Goal: Task Accomplishment & Management: Use online tool/utility

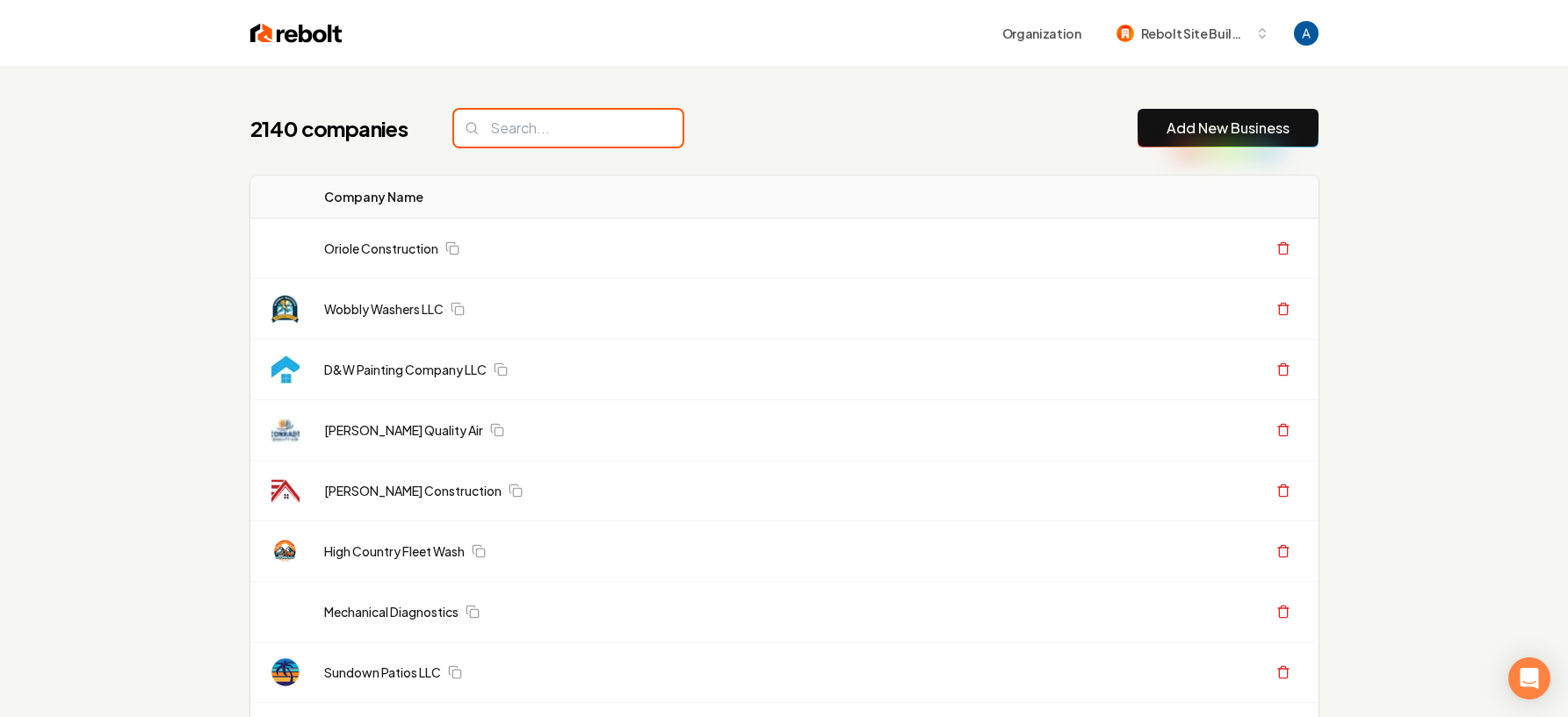
click at [565, 131] on input "search" at bounding box center [568, 128] width 229 height 37
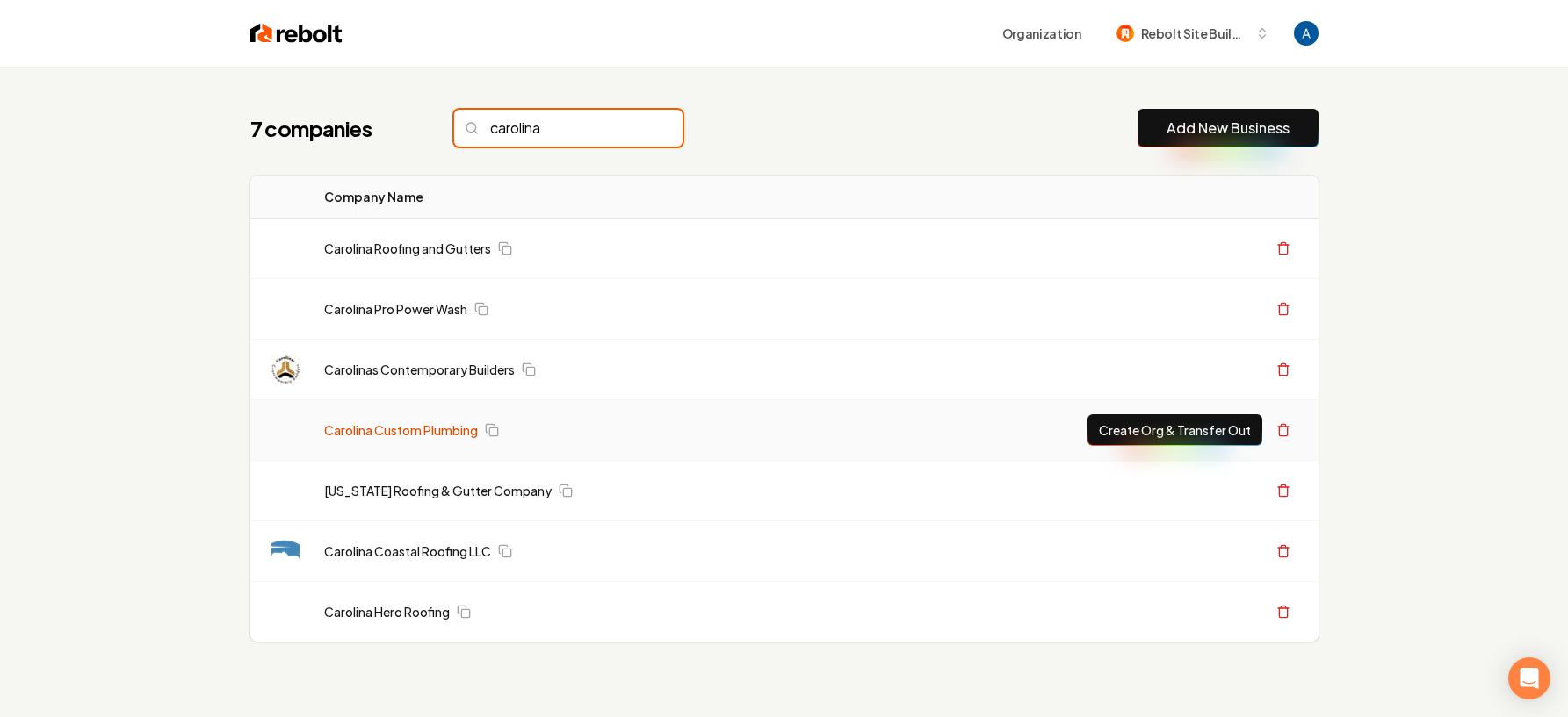
type input "carolina"
click at [416, 431] on link "Carolina Custom Plumbing" at bounding box center [401, 430] width 154 height 18
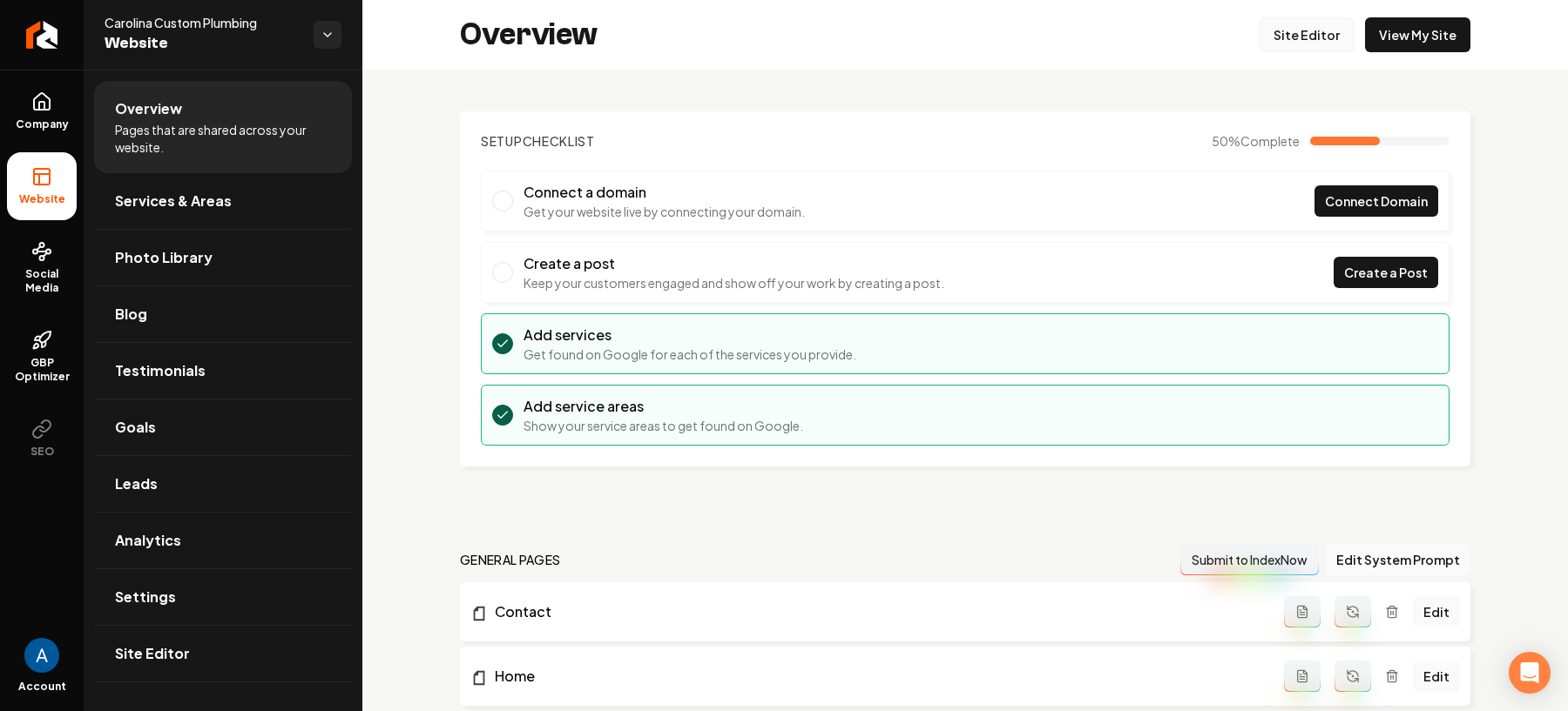
click at [1291, 37] on link "Site Editor" at bounding box center [1306, 35] width 95 height 35
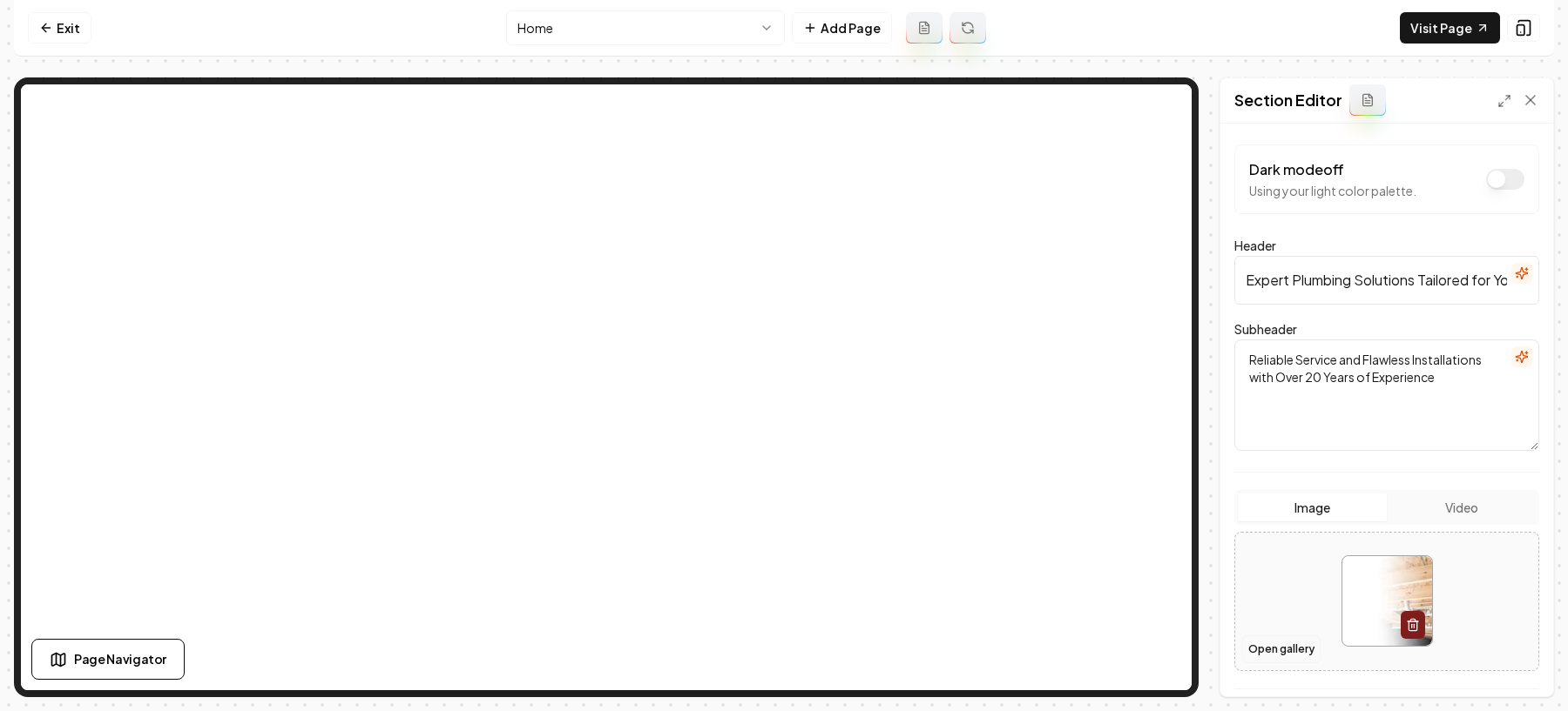
click at [1277, 640] on button "Open gallery" at bounding box center [1281, 650] width 78 height 28
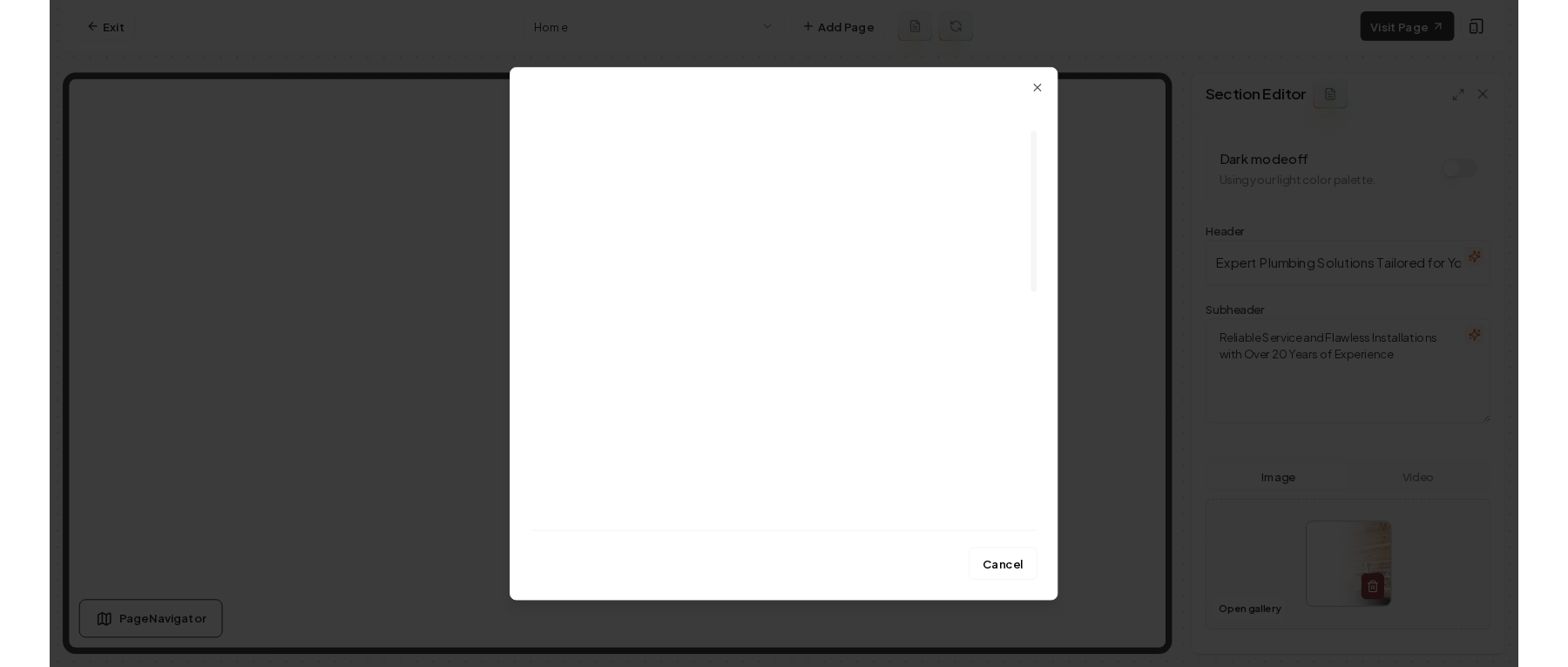
scroll to position [104, 0]
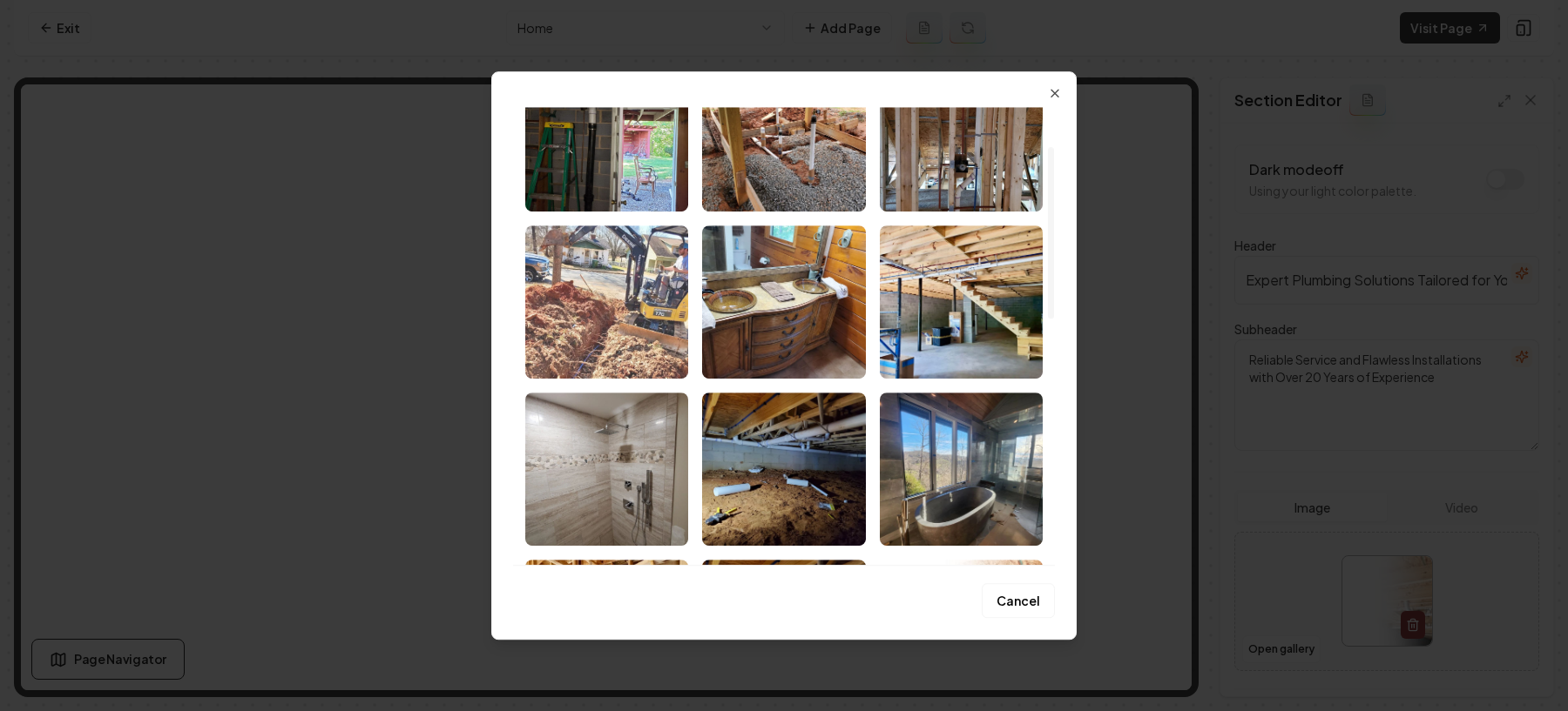
click at [599, 326] on img "Select image image_68a8805e5c7cd75eb8b8b16c.webp" at bounding box center [607, 302] width 163 height 153
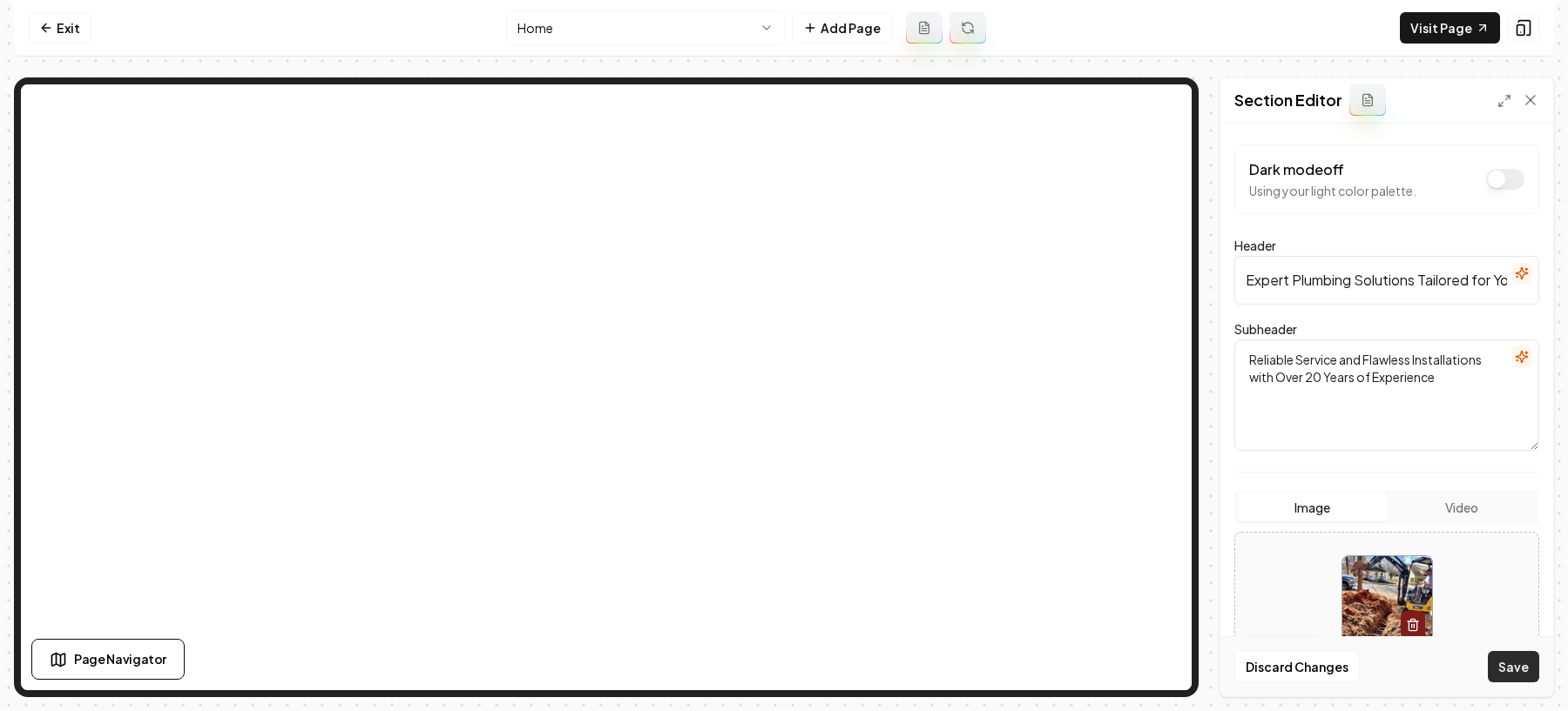
click at [1519, 670] on button "Save" at bounding box center [1513, 667] width 52 height 32
click at [1420, 21] on link "Visit Page" at bounding box center [1450, 28] width 100 height 32
click at [40, 33] on icon at bounding box center [46, 28] width 14 height 14
